Goal: Transaction & Acquisition: Obtain resource

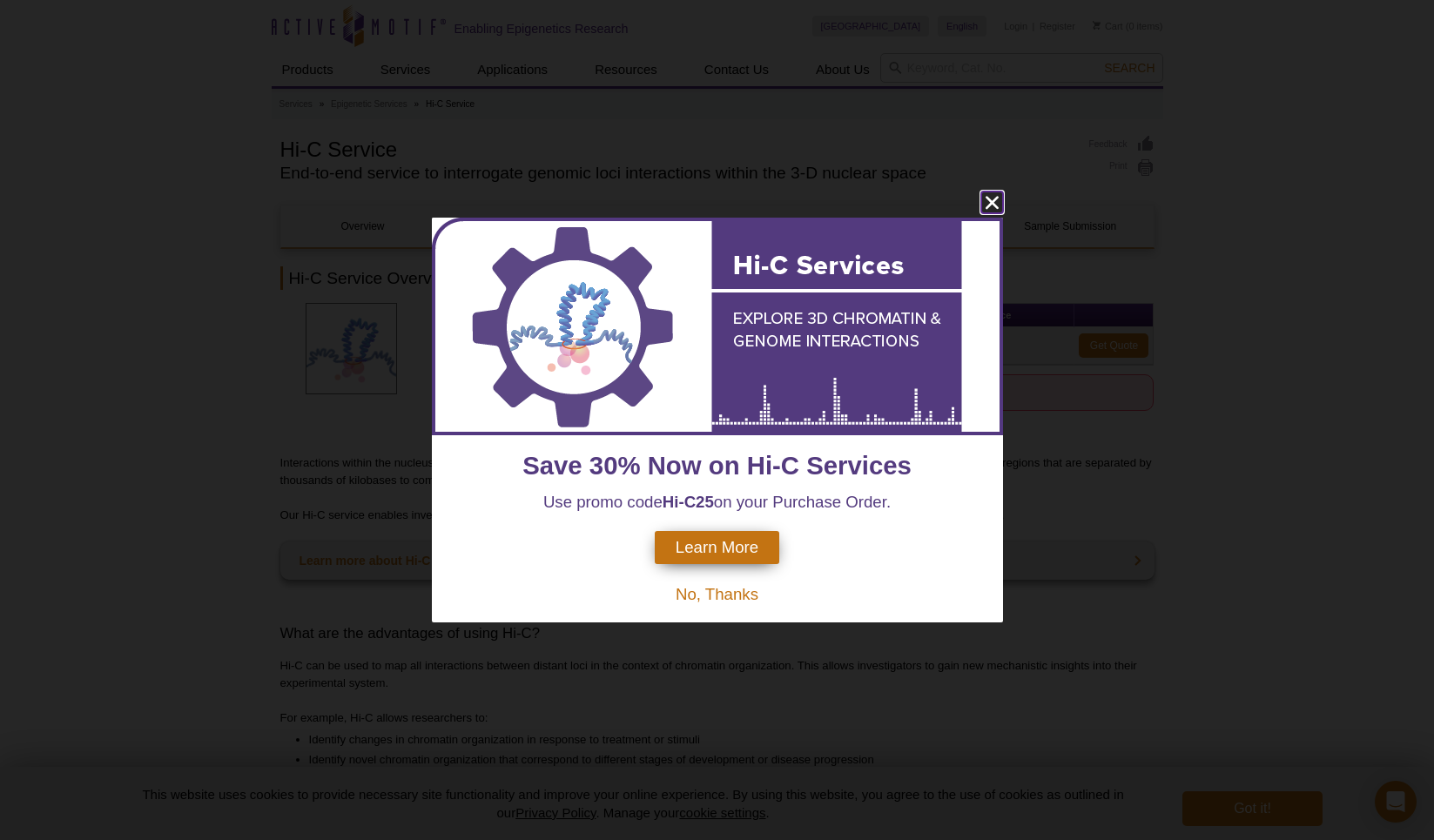
click at [989, 204] on icon "close" at bounding box center [990, 203] width 13 height 13
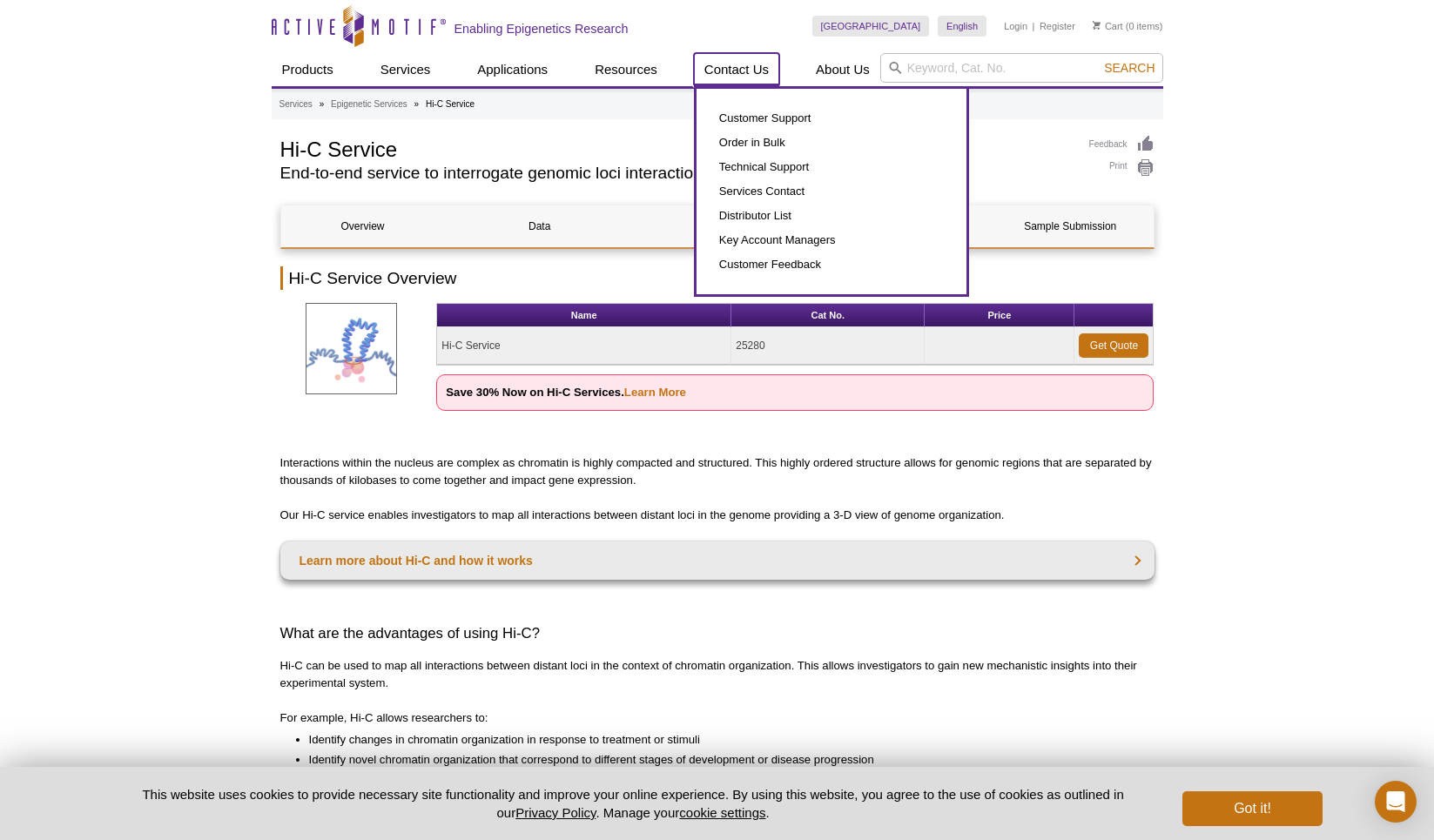
click at [742, 67] on link "Contact Us" at bounding box center [736, 69] width 85 height 33
click at [748, 71] on link "Contact Us" at bounding box center [736, 69] width 85 height 33
click at [772, 126] on link "Customer Support" at bounding box center [831, 118] width 235 height 25
click at [779, 112] on link "Customer Support" at bounding box center [831, 118] width 235 height 25
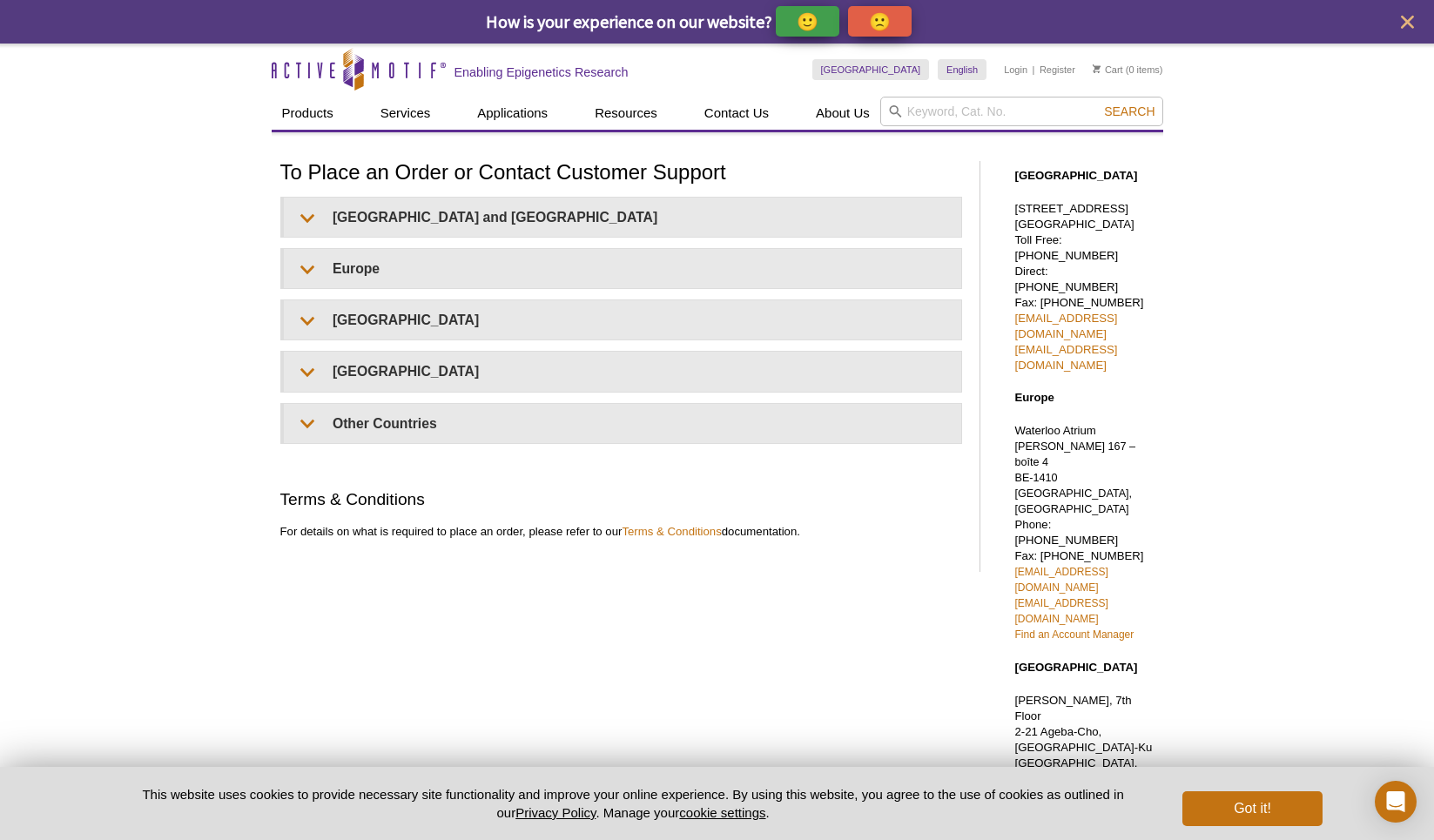
click at [303, 172] on h1 "To Place an Order or Contact Customer Support" at bounding box center [622, 174] width 682 height 26
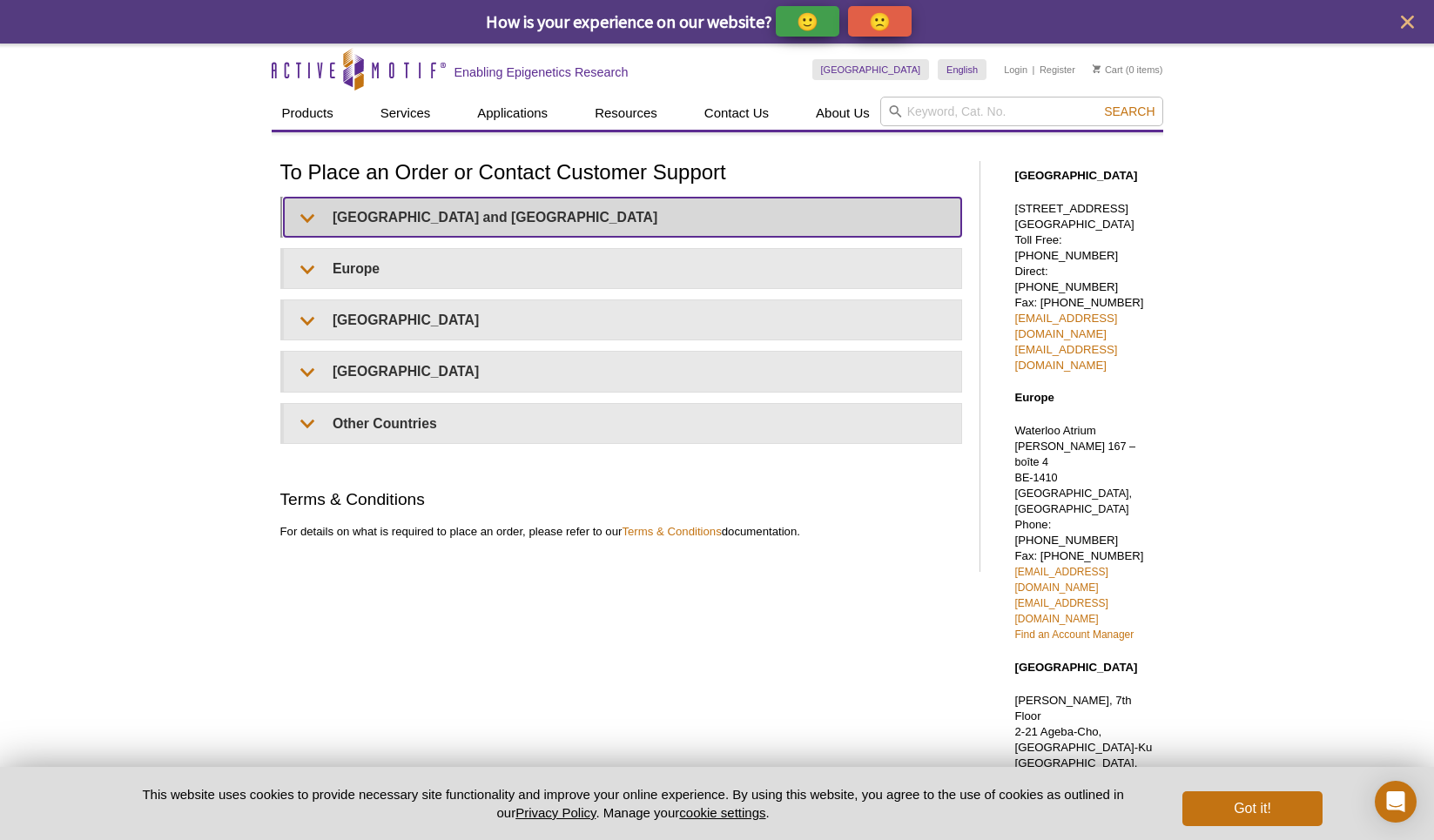
click at [303, 215] on summary "United States and Canada" at bounding box center [622, 217] width 677 height 40
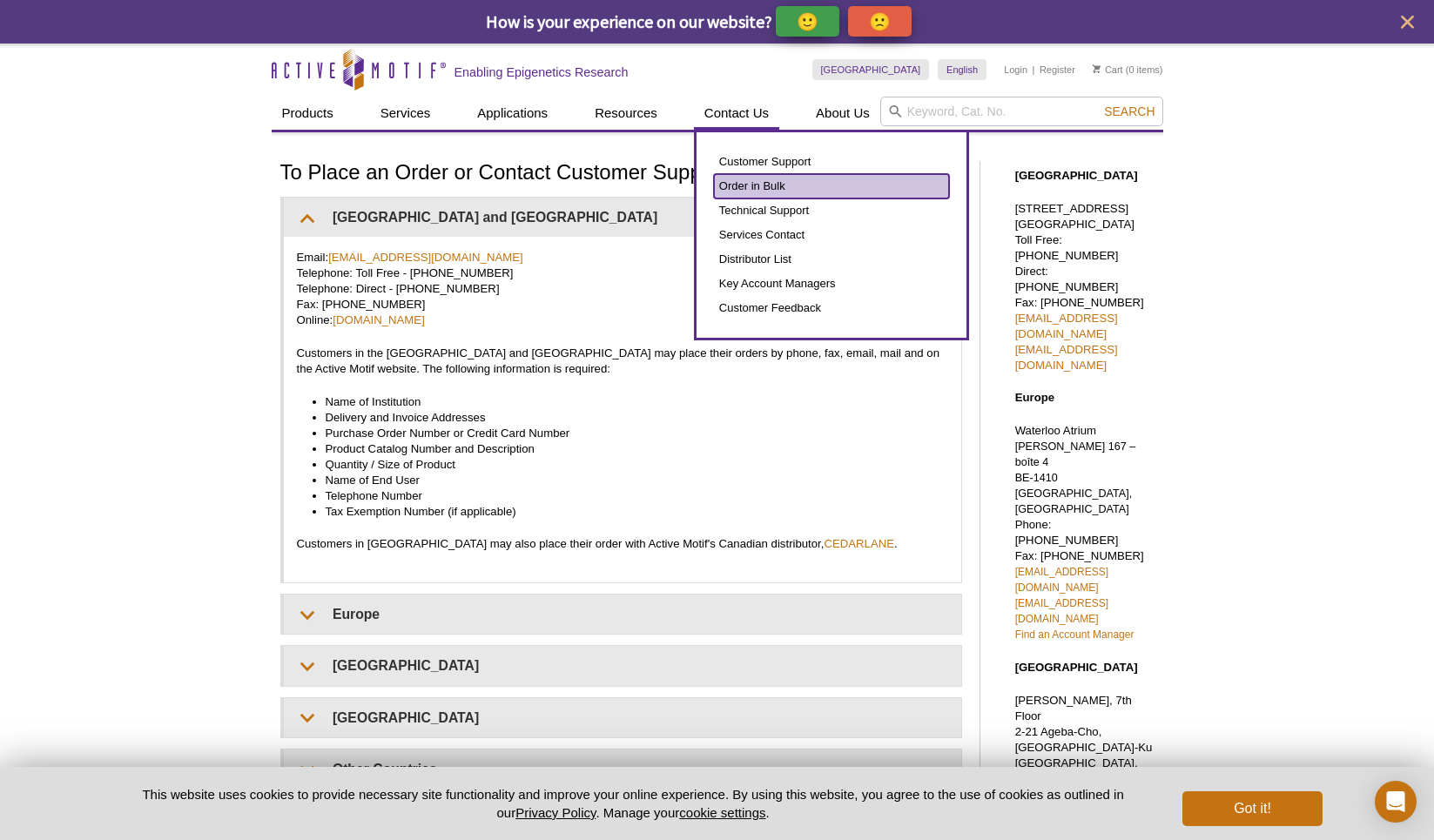
click at [749, 183] on link "Order in Bulk" at bounding box center [831, 186] width 235 height 25
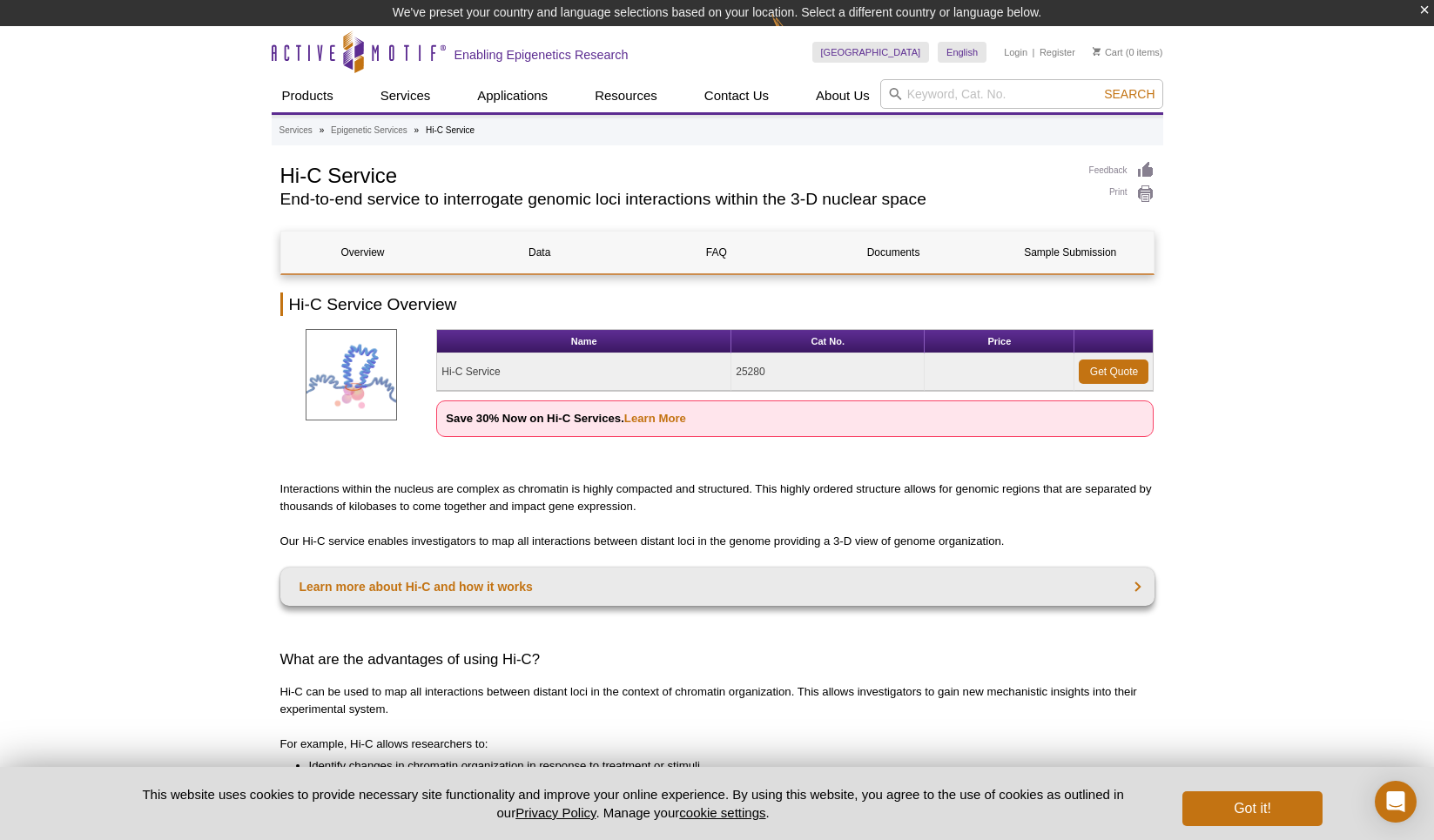
scroll to position [26, 0]
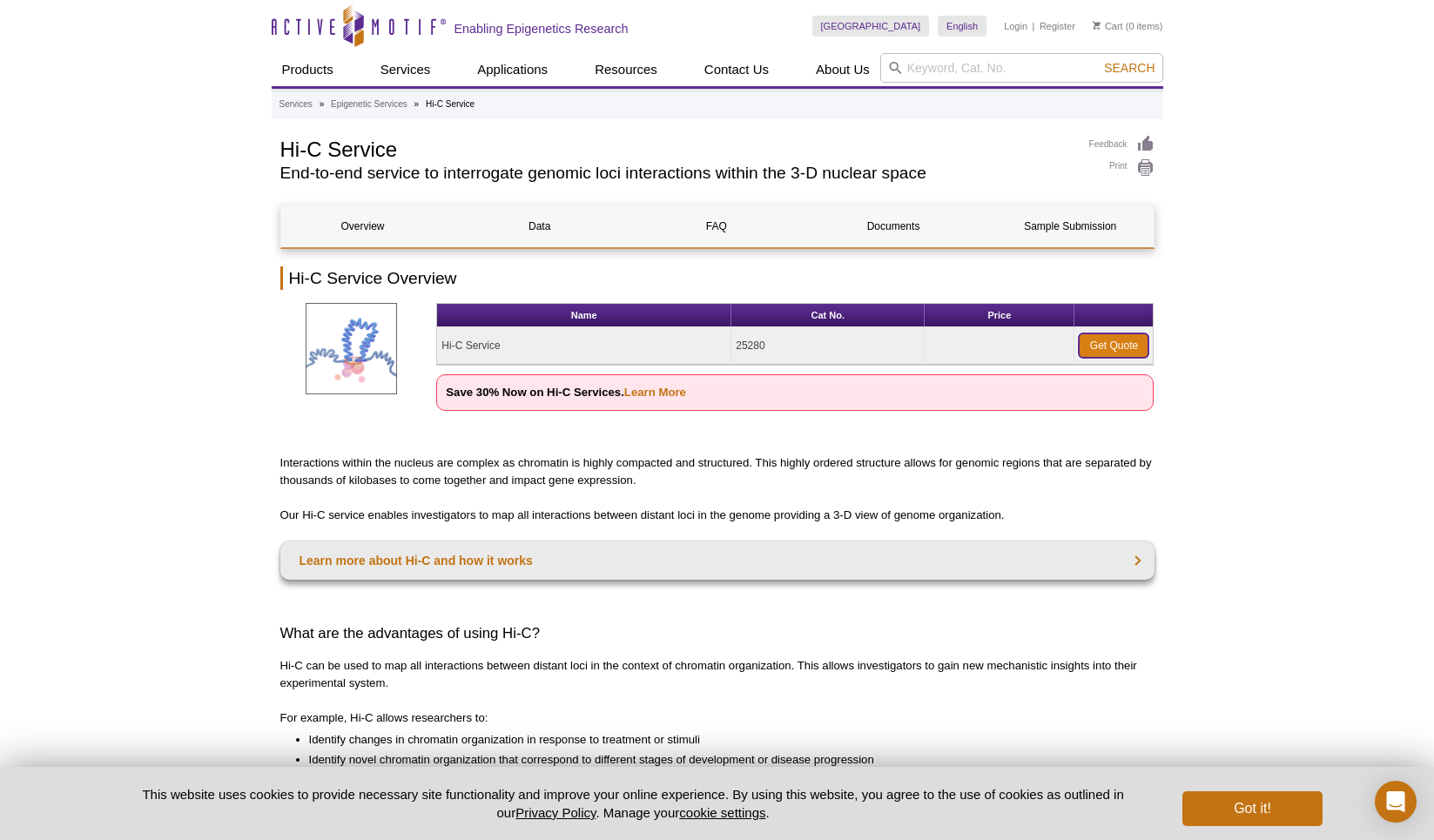
click at [1118, 341] on link "Get Quote" at bounding box center [1113, 345] width 69 height 25
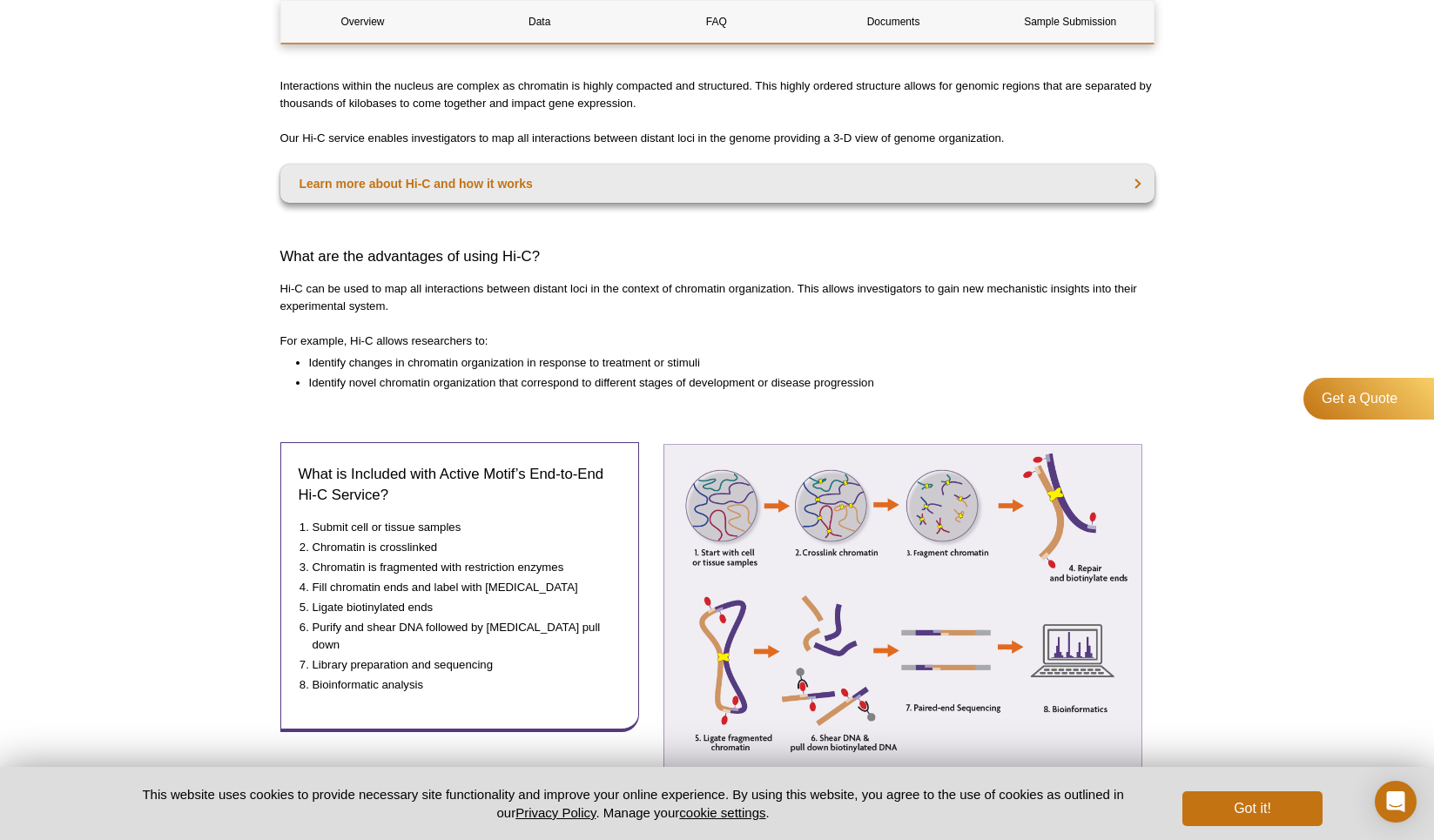
scroll to position [486, 0]
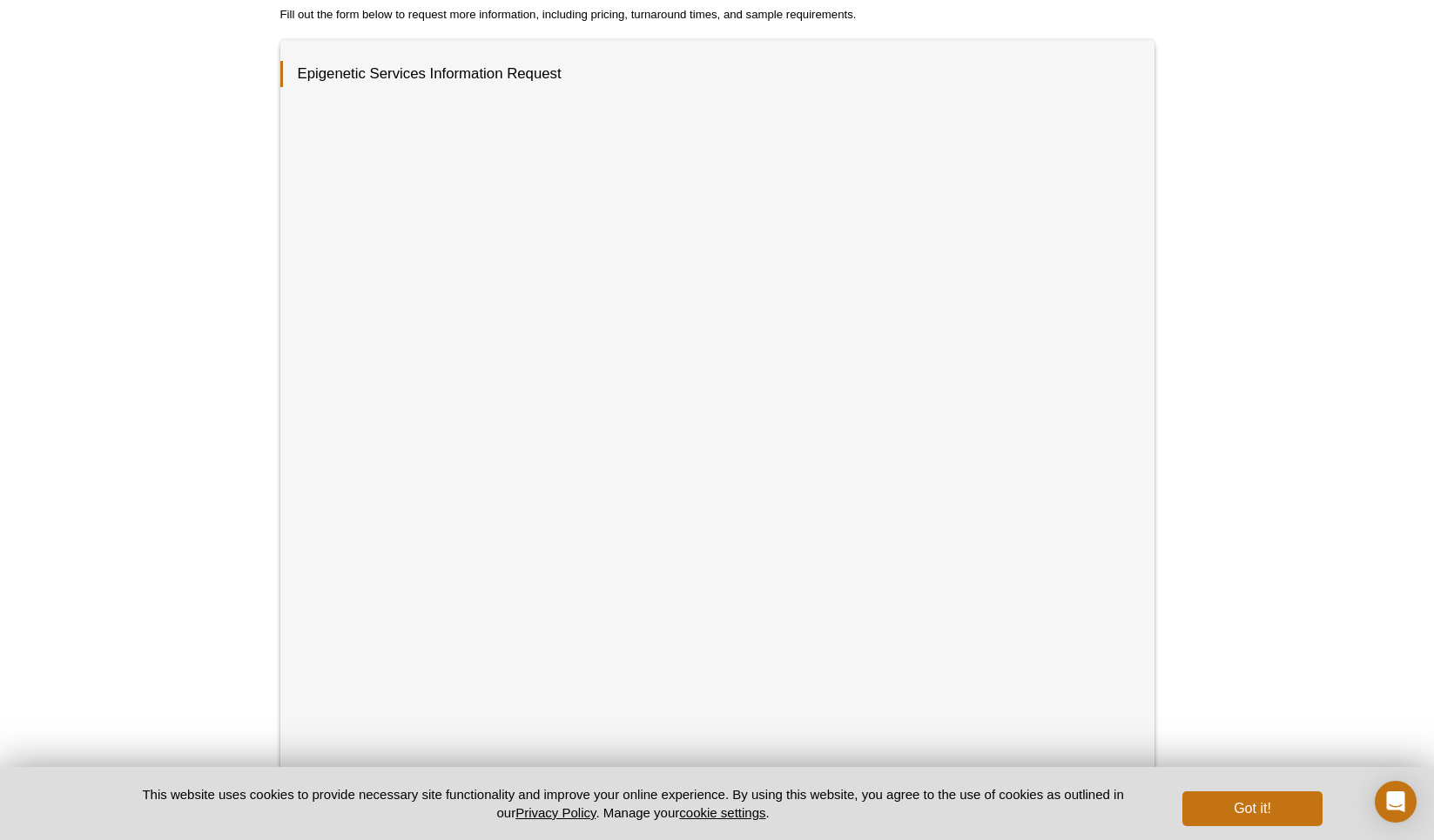
scroll to position [226, 0]
